Goal: Navigation & Orientation: Find specific page/section

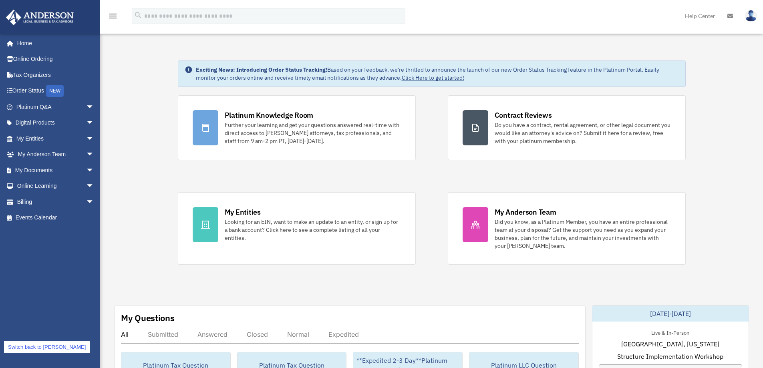
click at [48, 347] on link "Switch back to cowens" at bounding box center [47, 347] width 86 height 12
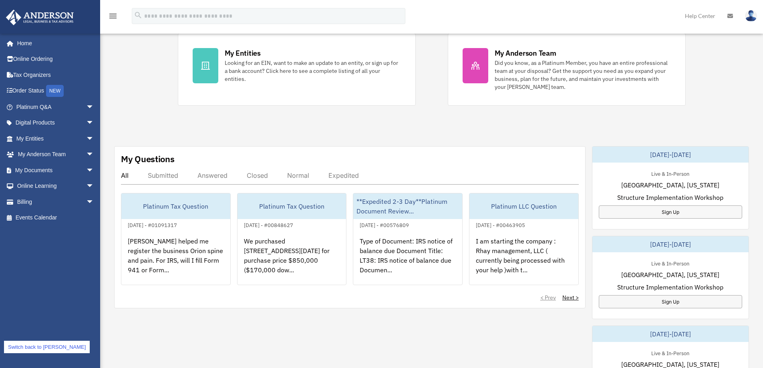
scroll to position [160, 0]
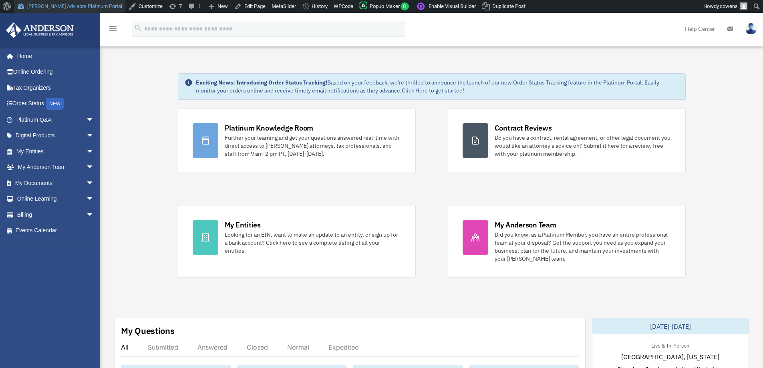
click at [69, 3] on link "[PERSON_NAME] Advisors Platinum Portal" at bounding box center [69, 6] width 111 height 13
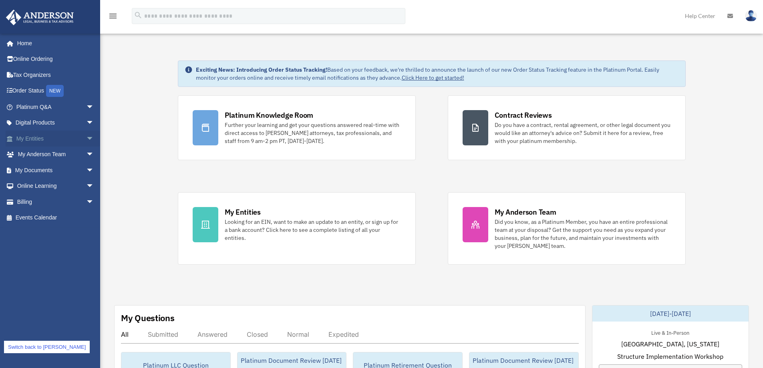
click at [39, 139] on link "My Entities arrow_drop_down" at bounding box center [56, 139] width 101 height 16
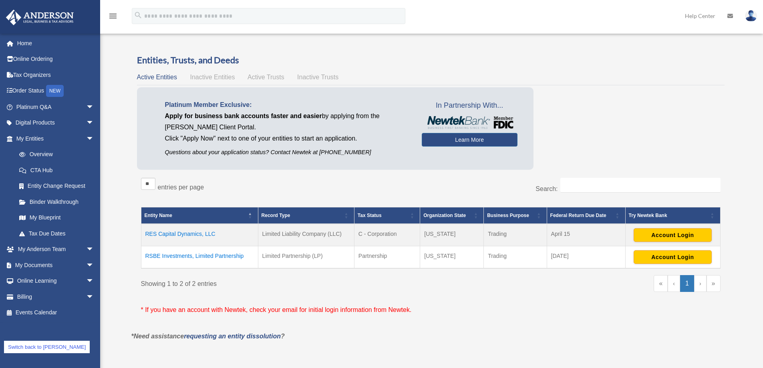
click at [268, 80] on span "Active Trusts" at bounding box center [266, 77] width 37 height 7
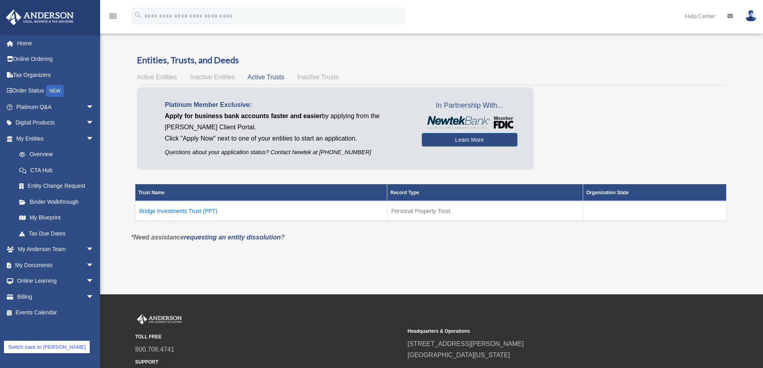
click at [174, 215] on td "Bridge Investments Trust (PPT)" at bounding box center [261, 211] width 252 height 20
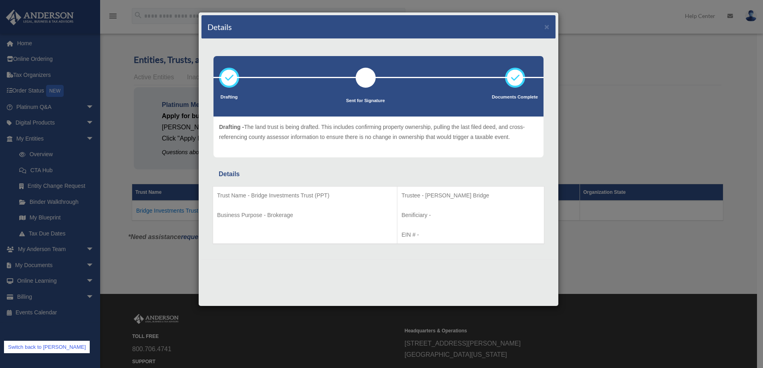
click at [163, 258] on div "Details × Drafting Sent for Signature" at bounding box center [381, 184] width 763 height 368
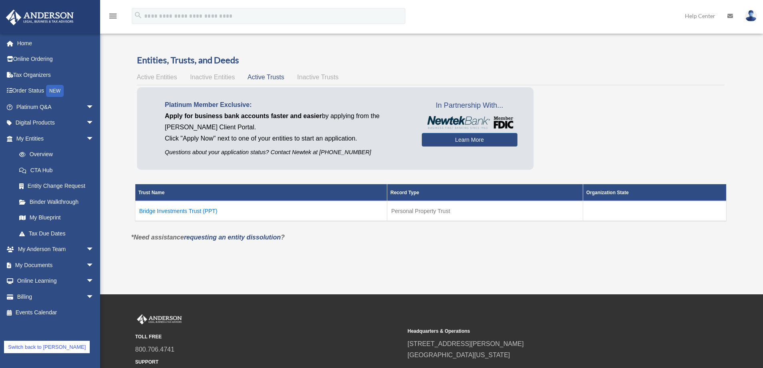
click at [53, 343] on link "Switch back to [PERSON_NAME]" at bounding box center [47, 347] width 86 height 12
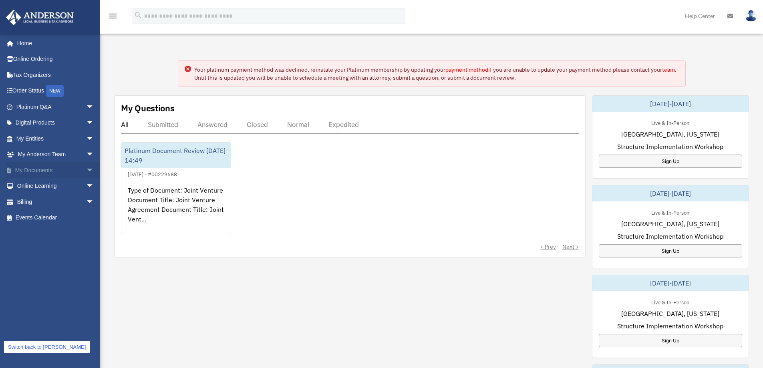
click at [86, 168] on span "arrow_drop_down" at bounding box center [94, 170] width 16 height 16
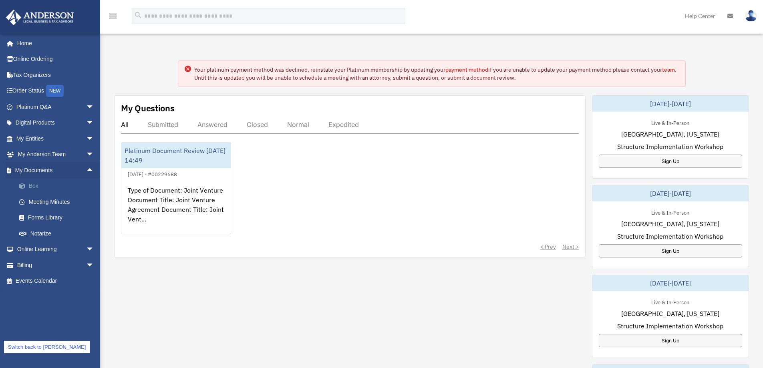
click at [36, 186] on link "Box" at bounding box center [58, 186] width 95 height 16
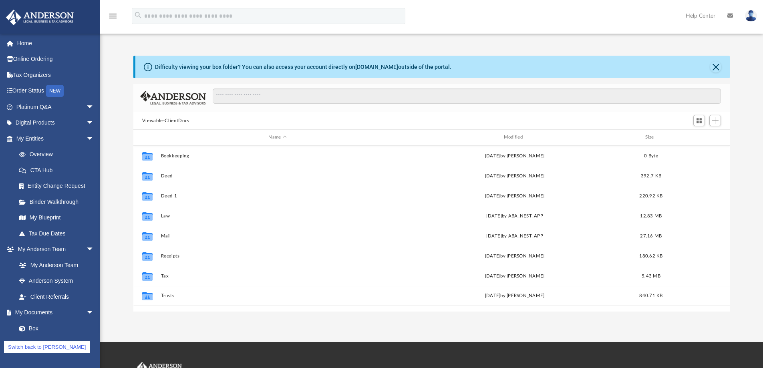
scroll to position [176, 591]
click at [37, 349] on link "Switch back to cowens" at bounding box center [47, 347] width 86 height 12
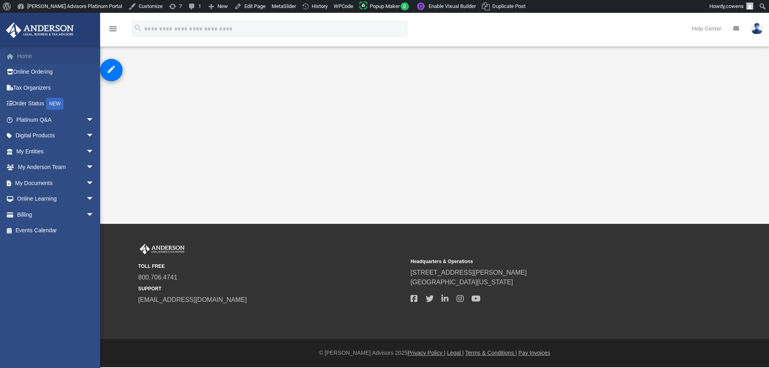
click at [45, 55] on link "Home" at bounding box center [56, 56] width 101 height 16
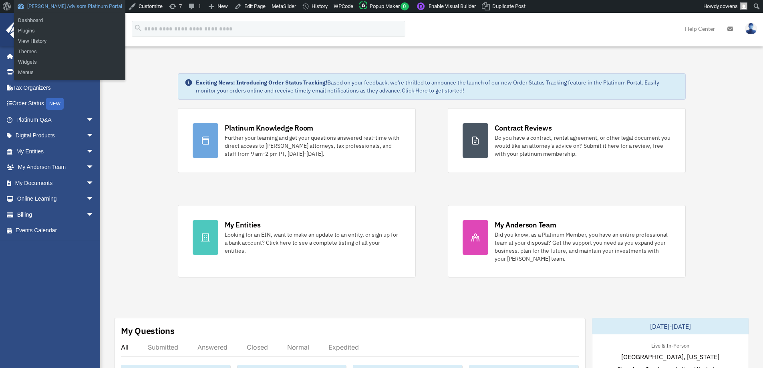
click at [88, 7] on link "[PERSON_NAME] Advisors Platinum Portal" at bounding box center [69, 6] width 111 height 13
